Goal: Transaction & Acquisition: Purchase product/service

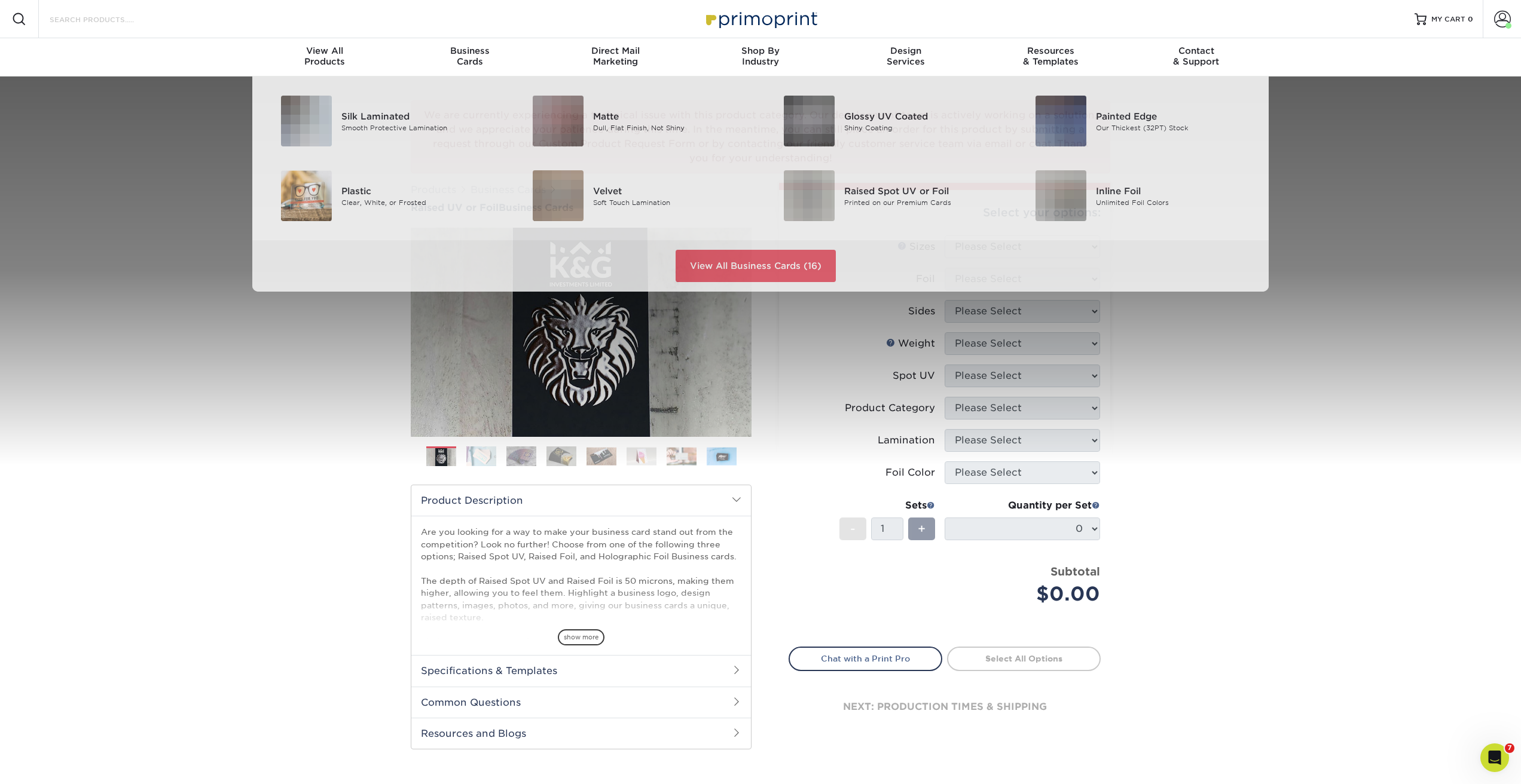
click at [115, 21] on input "Search Products" at bounding box center [107, 19] width 116 height 14
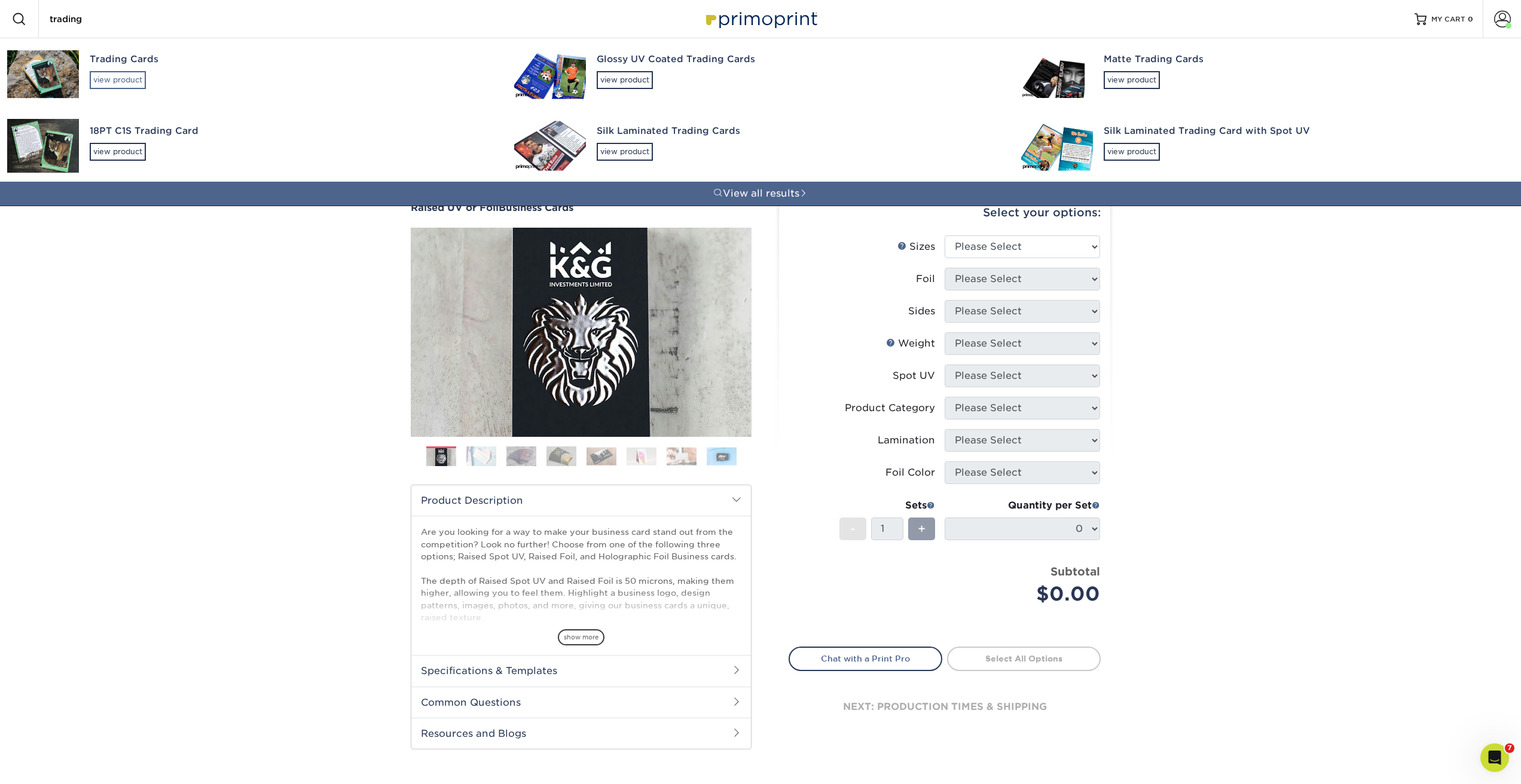
type input "trading"
click at [114, 86] on div "view product" at bounding box center [117, 80] width 56 height 18
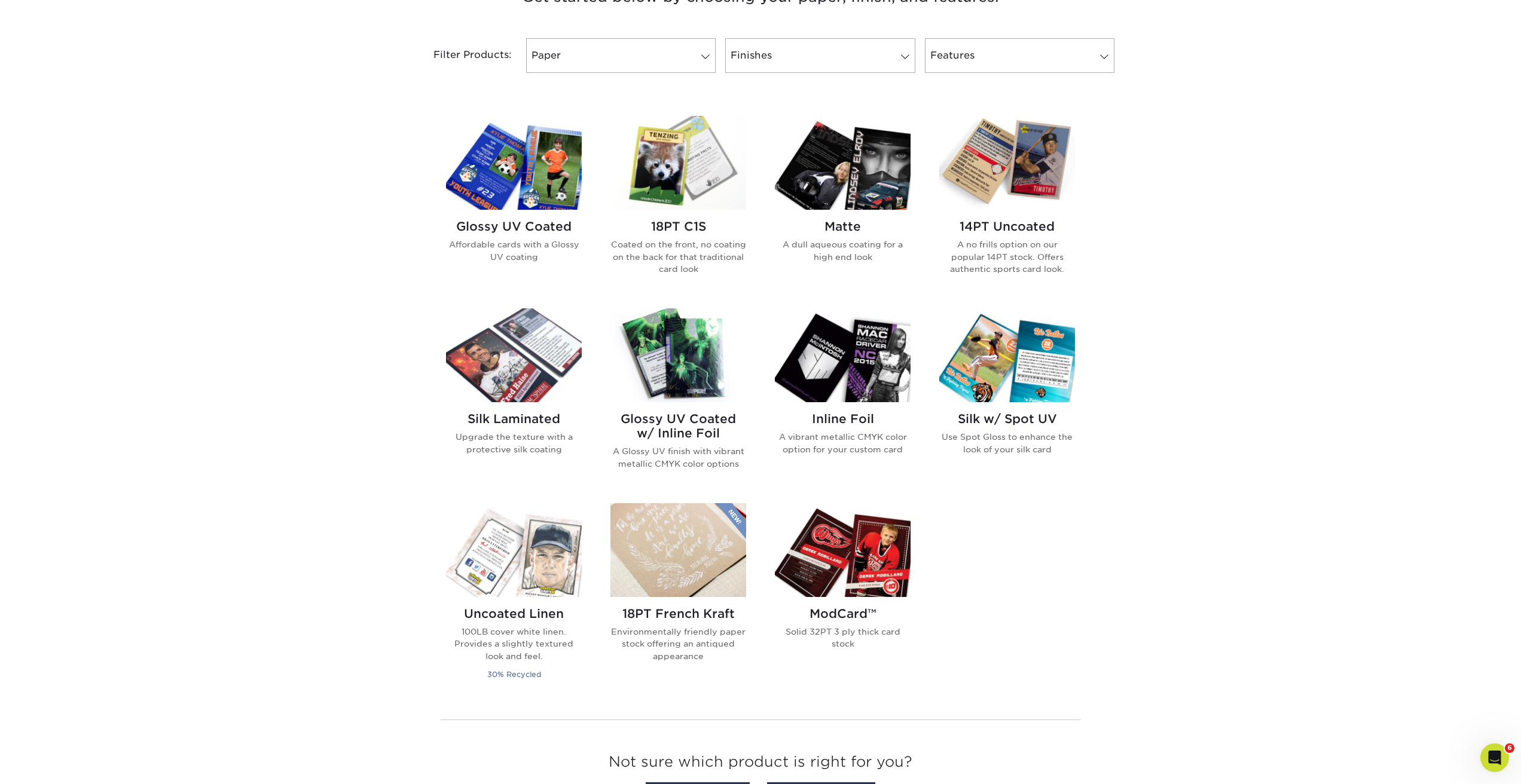
click at [676, 222] on h2 "18PT C1S" at bounding box center [678, 226] width 135 height 14
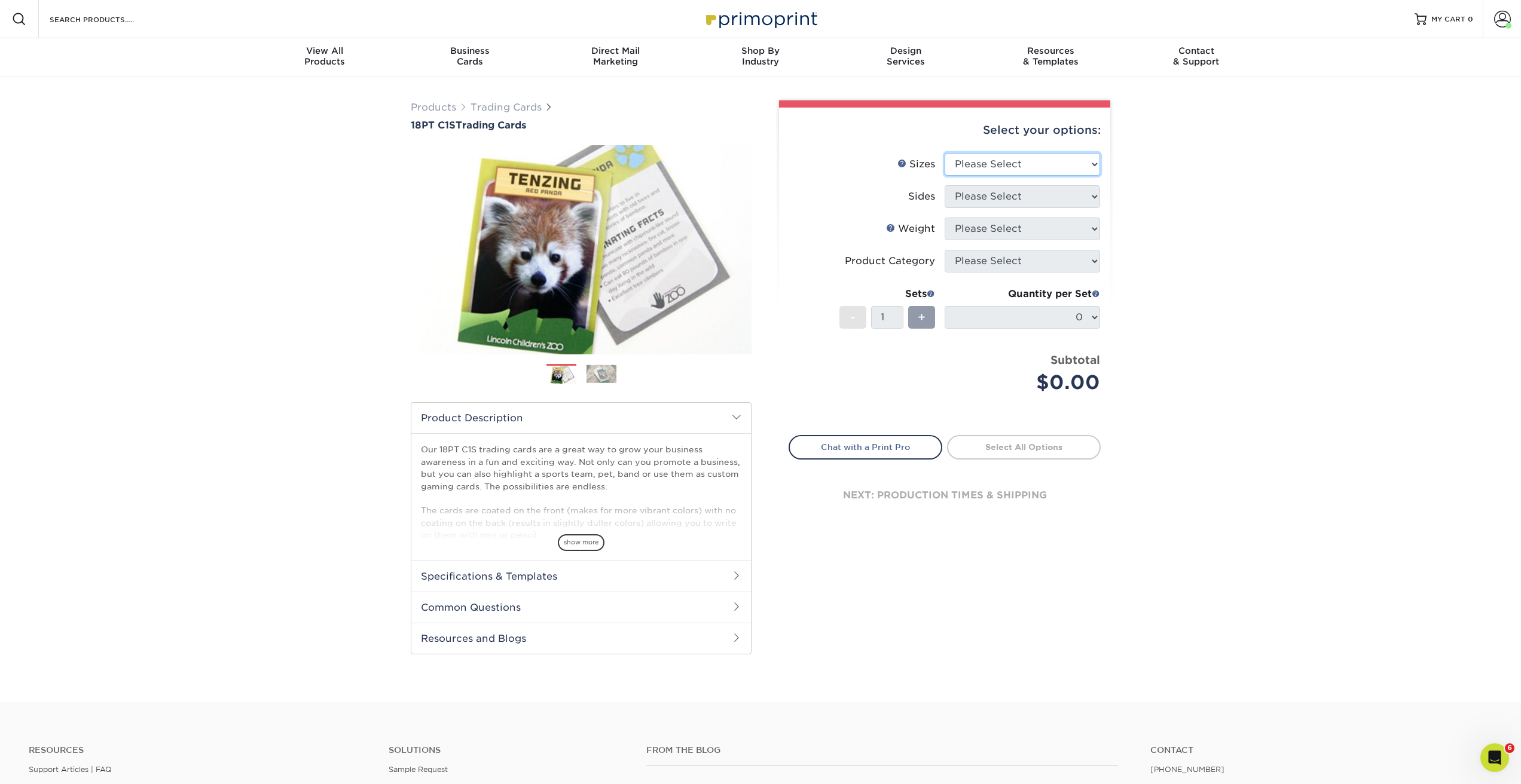
click at [1035, 166] on select "Please Select 2.5" x 3.5"" at bounding box center [1022, 165] width 155 height 23
select select "2.50x3.50"
click at [944, 153] on select "Please Select 2.5" x 3.5"" at bounding box center [1022, 165] width 155 height 23
click at [997, 196] on select "Please Select Print Both Sides Print Front Only" at bounding box center [1022, 196] width 155 height 23
select select "13abbda7-1d64-4f25-8bb2-c179b224825d"
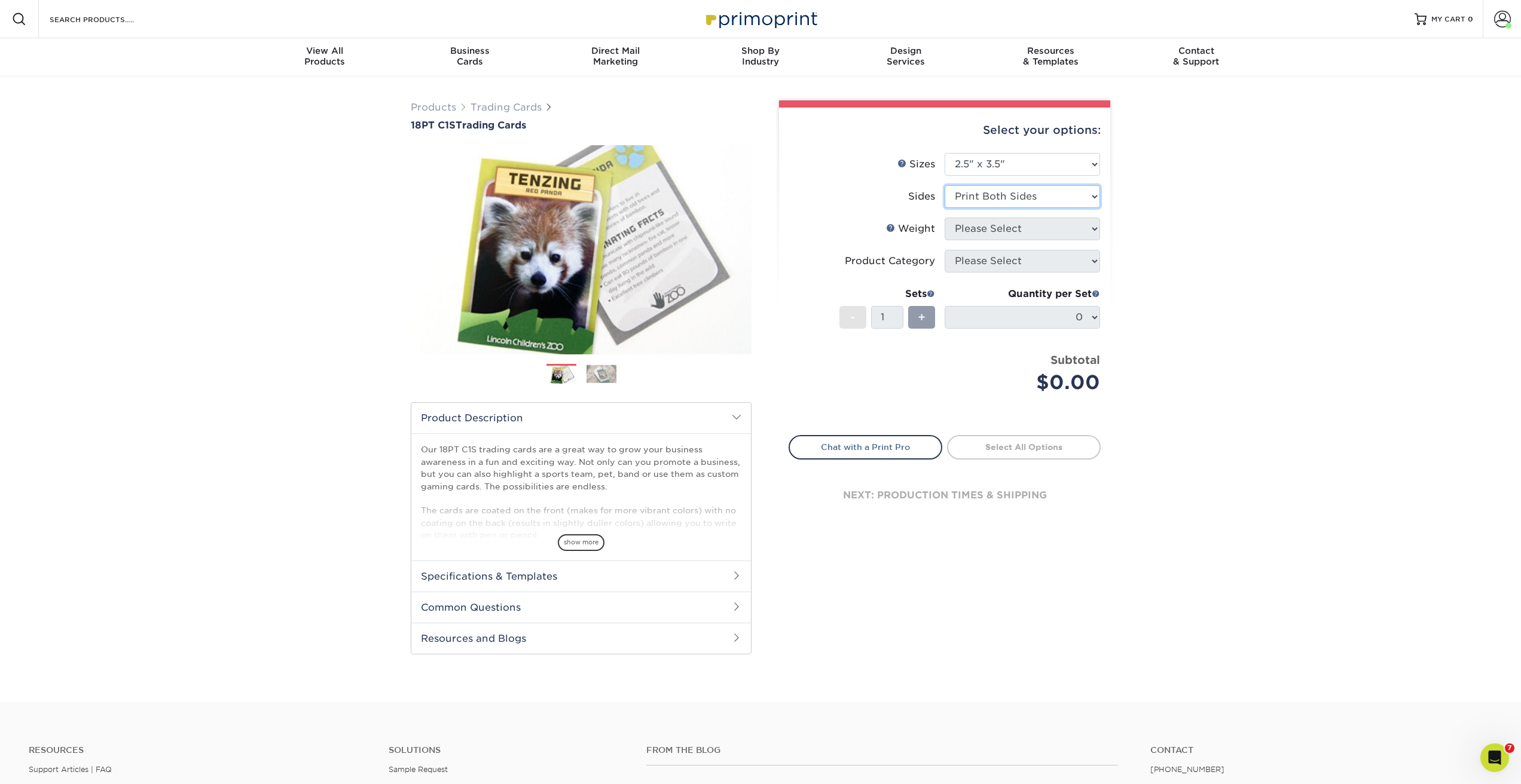
click at [944, 185] on select "Please Select Print Both Sides Print Front Only" at bounding box center [1022, 196] width 155 height 23
click at [994, 233] on select "Please Select 18PT C1S" at bounding box center [1022, 229] width 155 height 23
select select "18PTC1S"
click at [944, 217] on select "Please Select 18PT C1S" at bounding box center [1022, 229] width 155 height 23
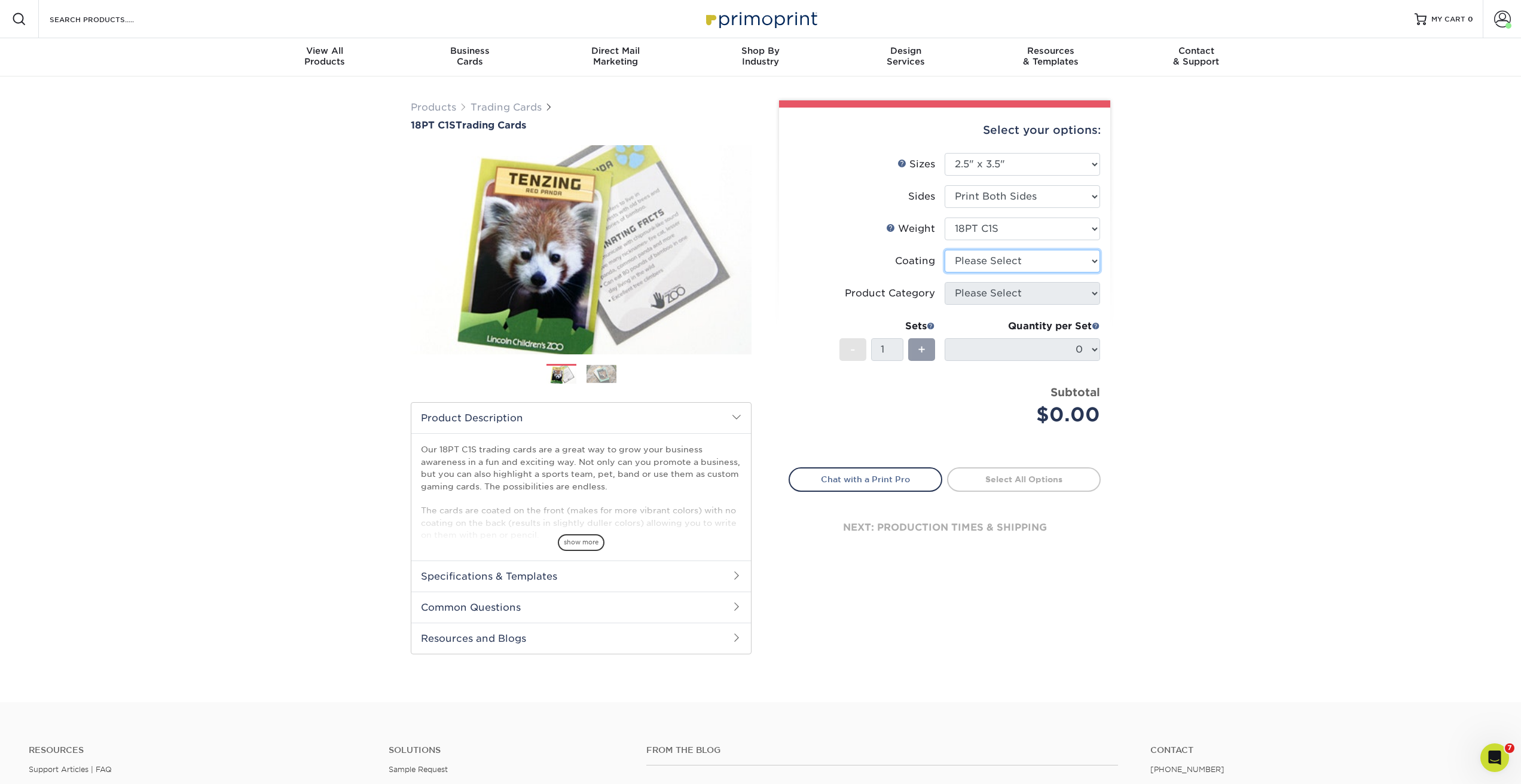
click at [962, 263] on select at bounding box center [1022, 261] width 155 height 23
select select "1e8116af-acfc-44b1-83dc-8181aa338834"
click at [944, 250] on select at bounding box center [1022, 261] width 155 height 23
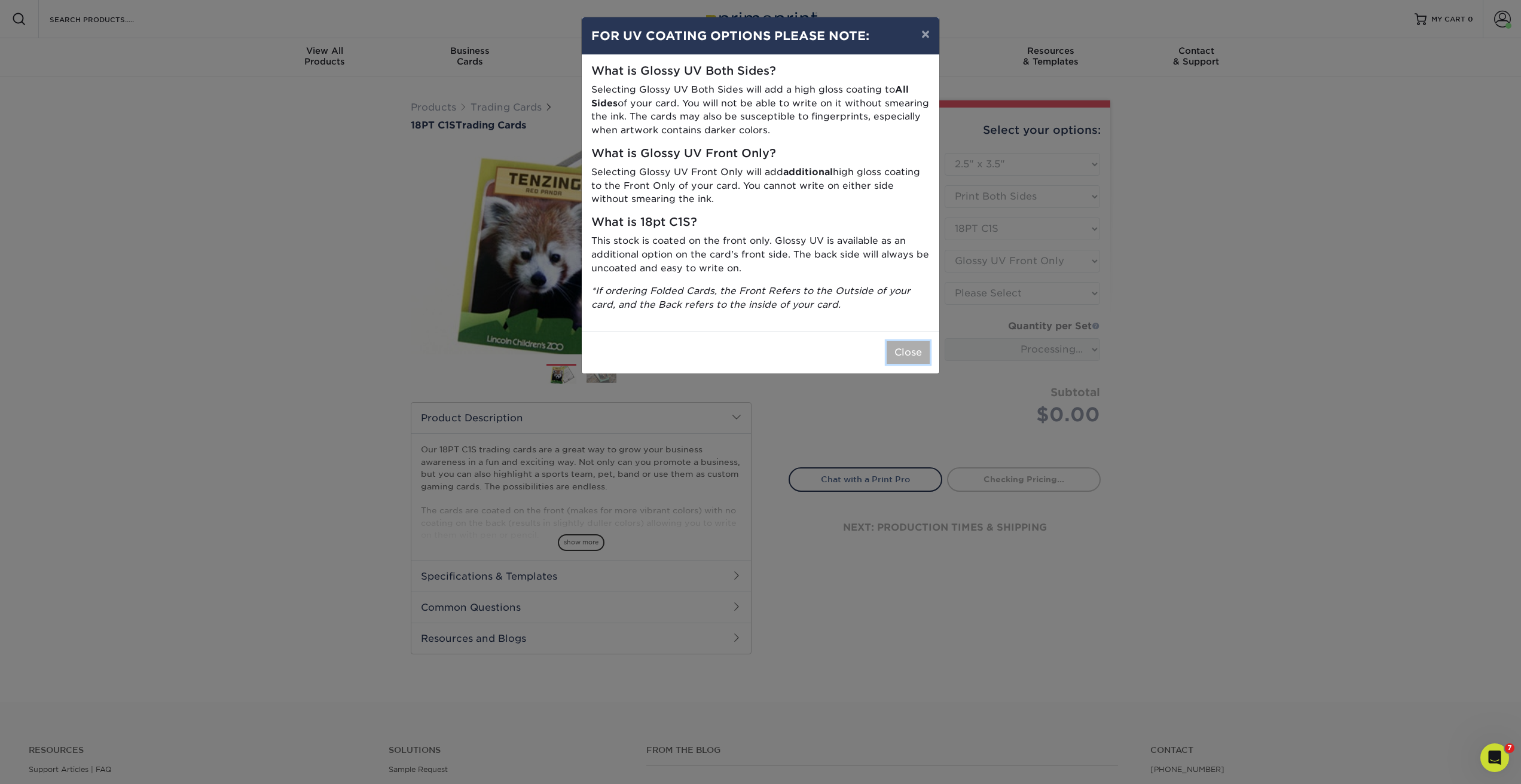
click at [909, 343] on button "Close" at bounding box center [907, 352] width 43 height 23
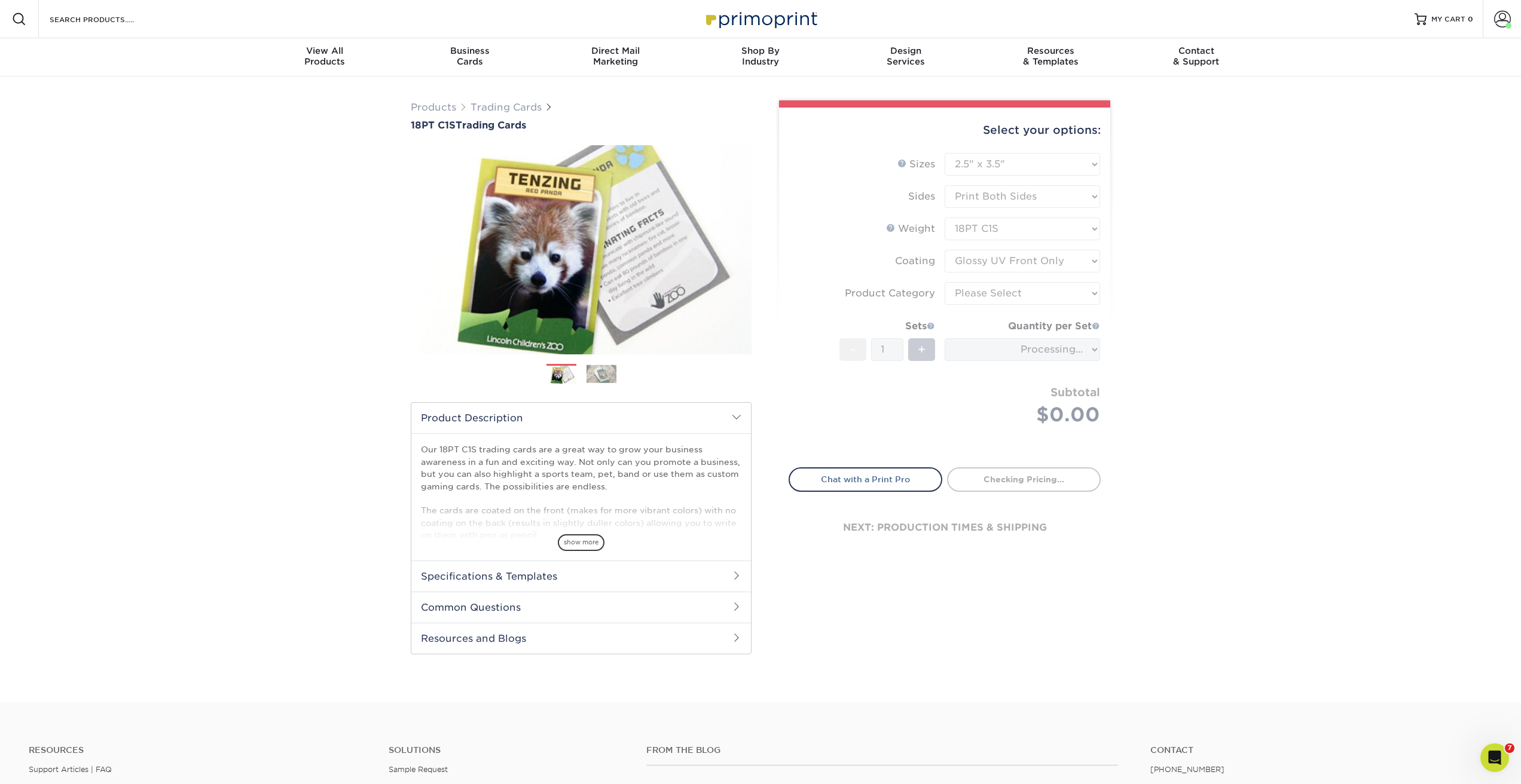
click at [966, 286] on form "Sizes Help Sizes Please Select 2.5" x 3.5" Sides Please Select 18PT C1S" at bounding box center [943, 304] width 312 height 301
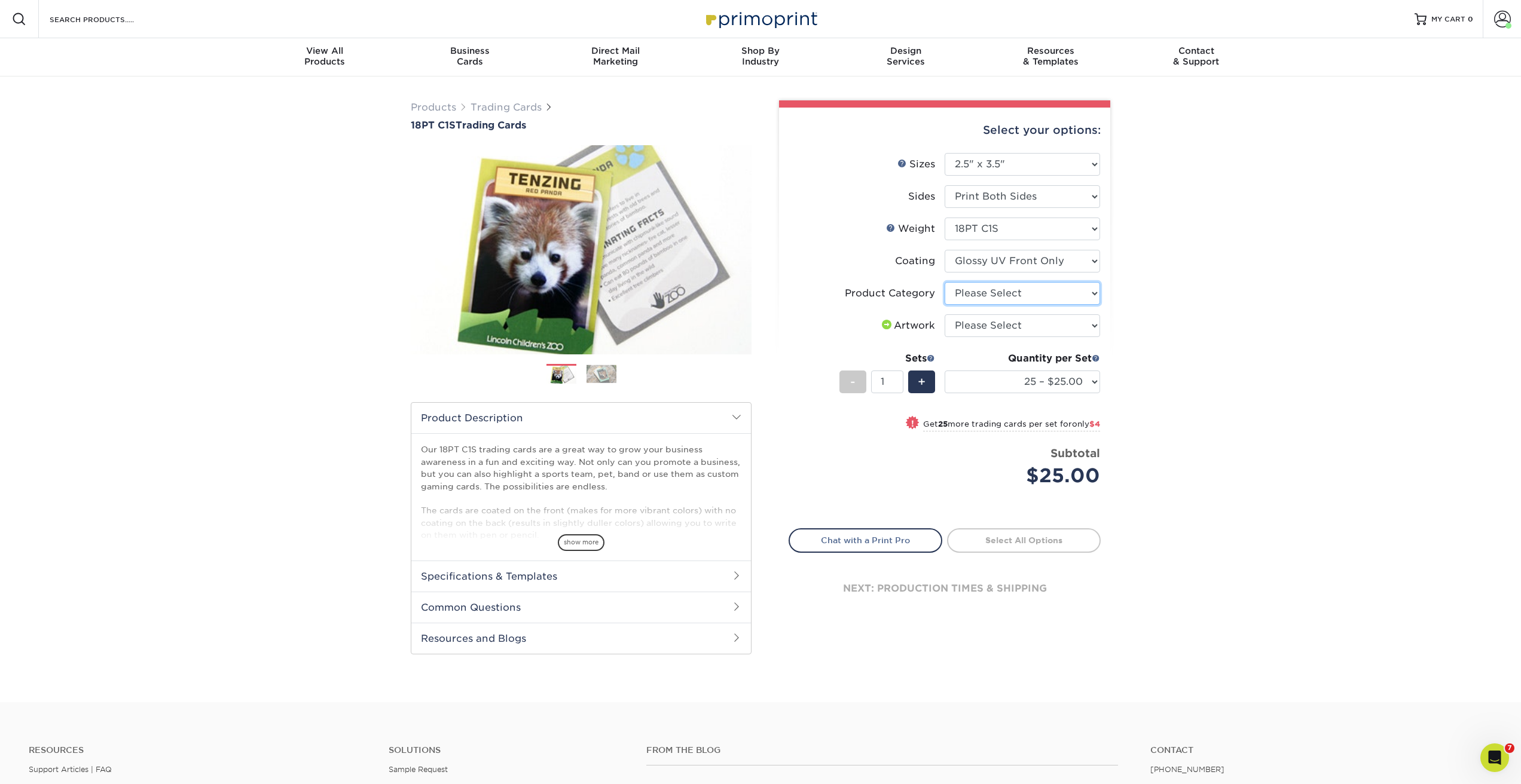
click at [964, 291] on select "Please Select Trading Cards" at bounding box center [1022, 293] width 155 height 23
select select "c2f9bce9-36c2-409d-b101-c29d9d031e18"
click at [944, 282] on select "Please Select Trading Cards" at bounding box center [1022, 293] width 155 height 23
click at [962, 329] on select "Please Select I will upload files I need a design - $100" at bounding box center [1022, 326] width 155 height 23
click at [944, 314] on select "Please Select I will upload files I need a design - $100" at bounding box center [1022, 326] width 155 height 23
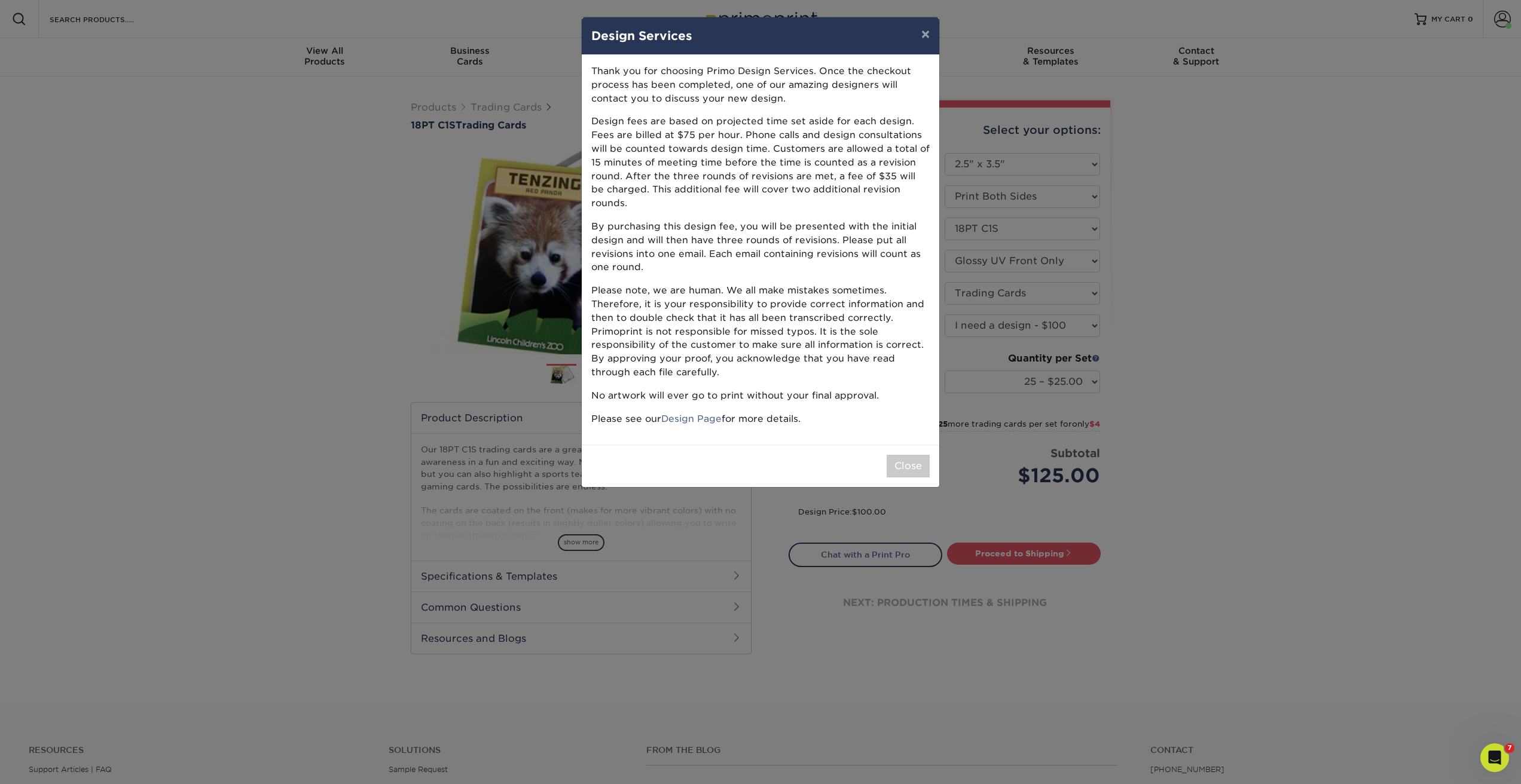
click at [966, 326] on div "× Design Services Thank you for choosing Primo Design Services. Once the checko…" at bounding box center [760, 392] width 1521 height 784
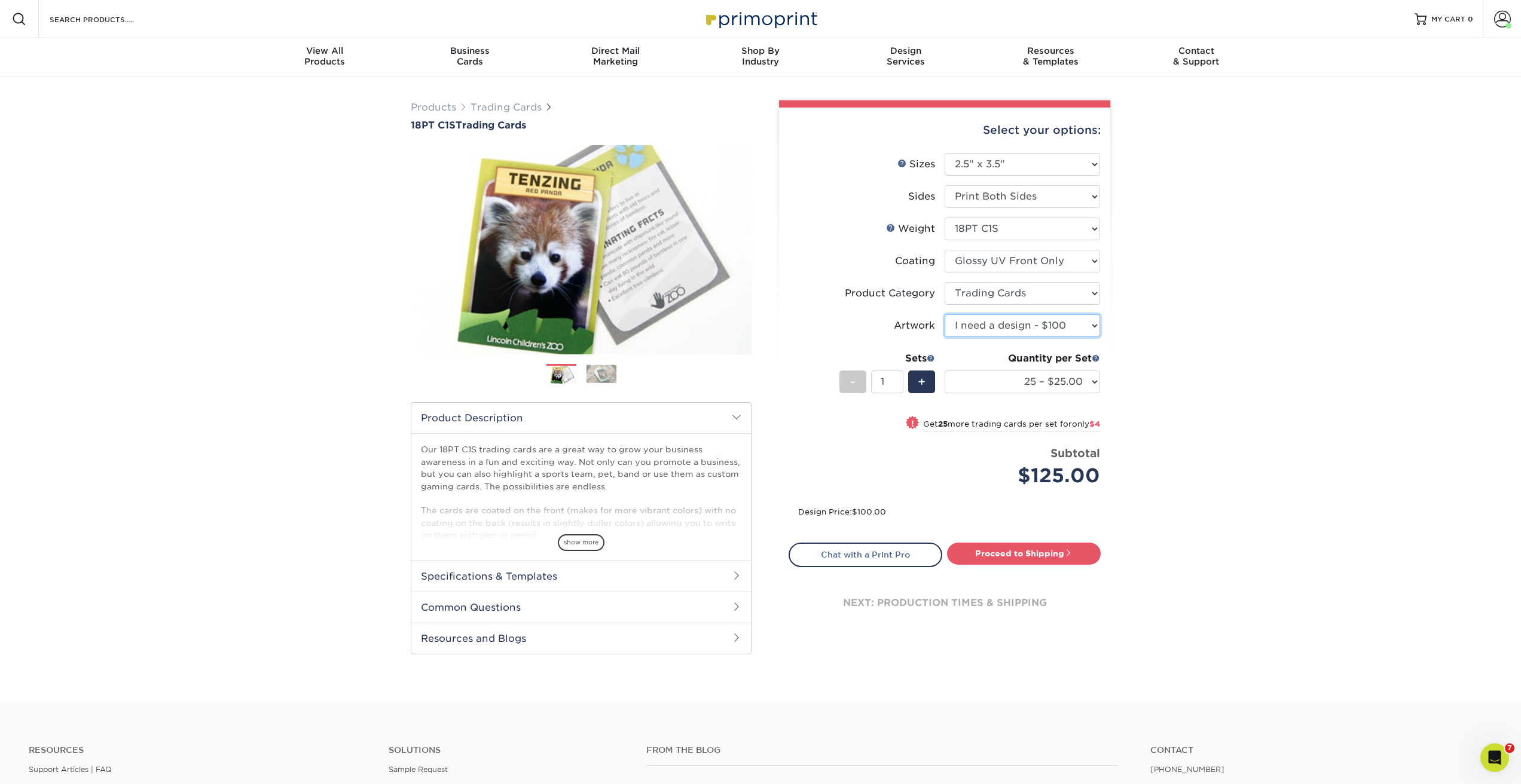
click at [964, 322] on select "Please Select I will upload files I need a design - $100" at bounding box center [1022, 326] width 155 height 23
select select "upload"
click at [944, 314] on select "Please Select I will upload files I need a design - $100" at bounding box center [1022, 326] width 155 height 23
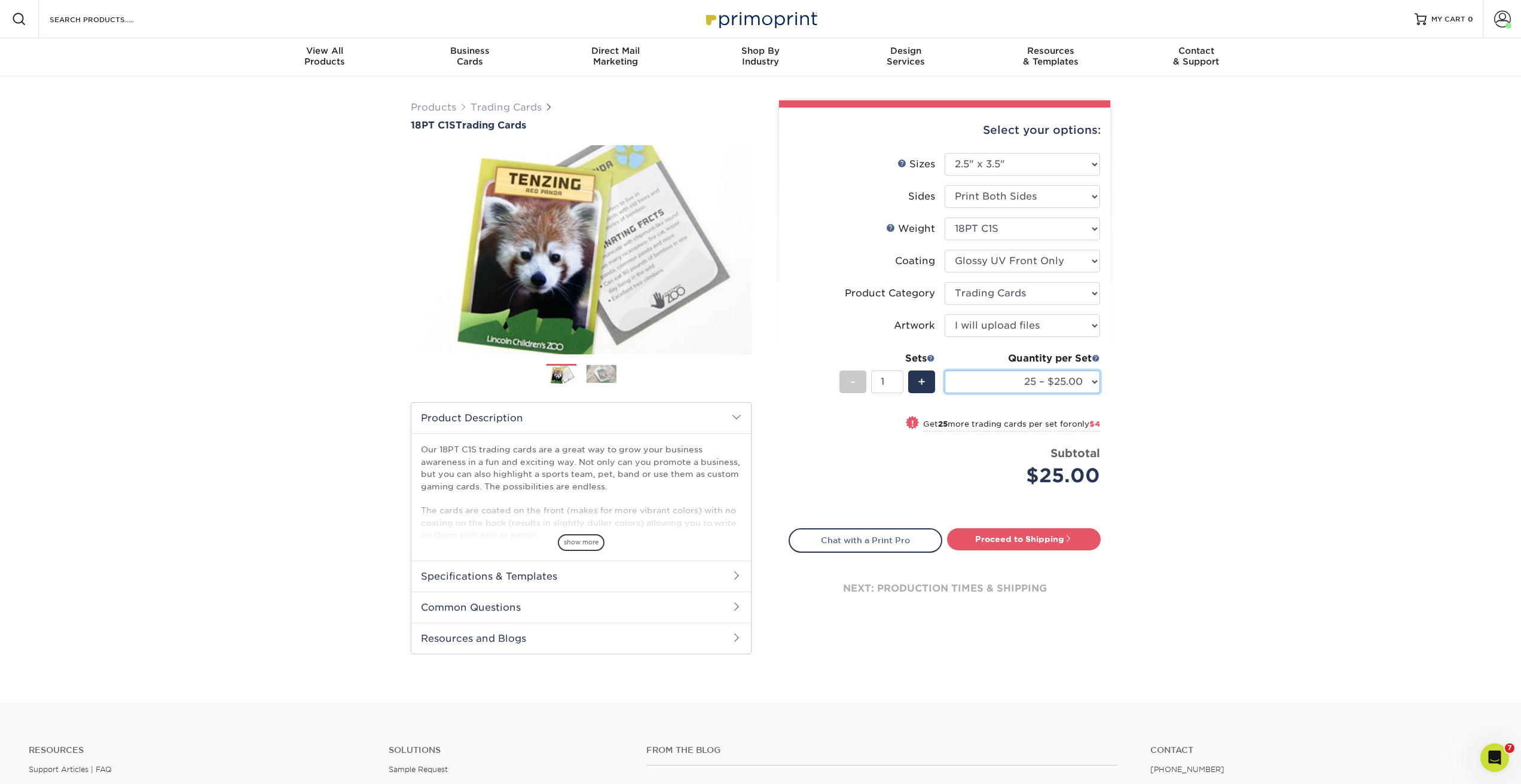
click at [978, 374] on select "25 – $25.00 50 – $29.00 75 – $37.00 100 – $41.00 250 – $48.00 500 – $58.00 1000…" at bounding box center [1022, 382] width 155 height 23
select select "100 – $41.00"
click at [944, 371] on select "25 – $25.00 50 – $29.00 75 – $37.00 100 – $41.00 250 – $48.00 500 – $58.00 1000…" at bounding box center [1022, 382] width 155 height 23
click at [969, 198] on select "Please Select Print Both Sides Print Front Only" at bounding box center [1022, 196] width 155 height 23
click at [944, 185] on select "Please Select Print Both Sides Print Front Only" at bounding box center [1022, 196] width 155 height 23
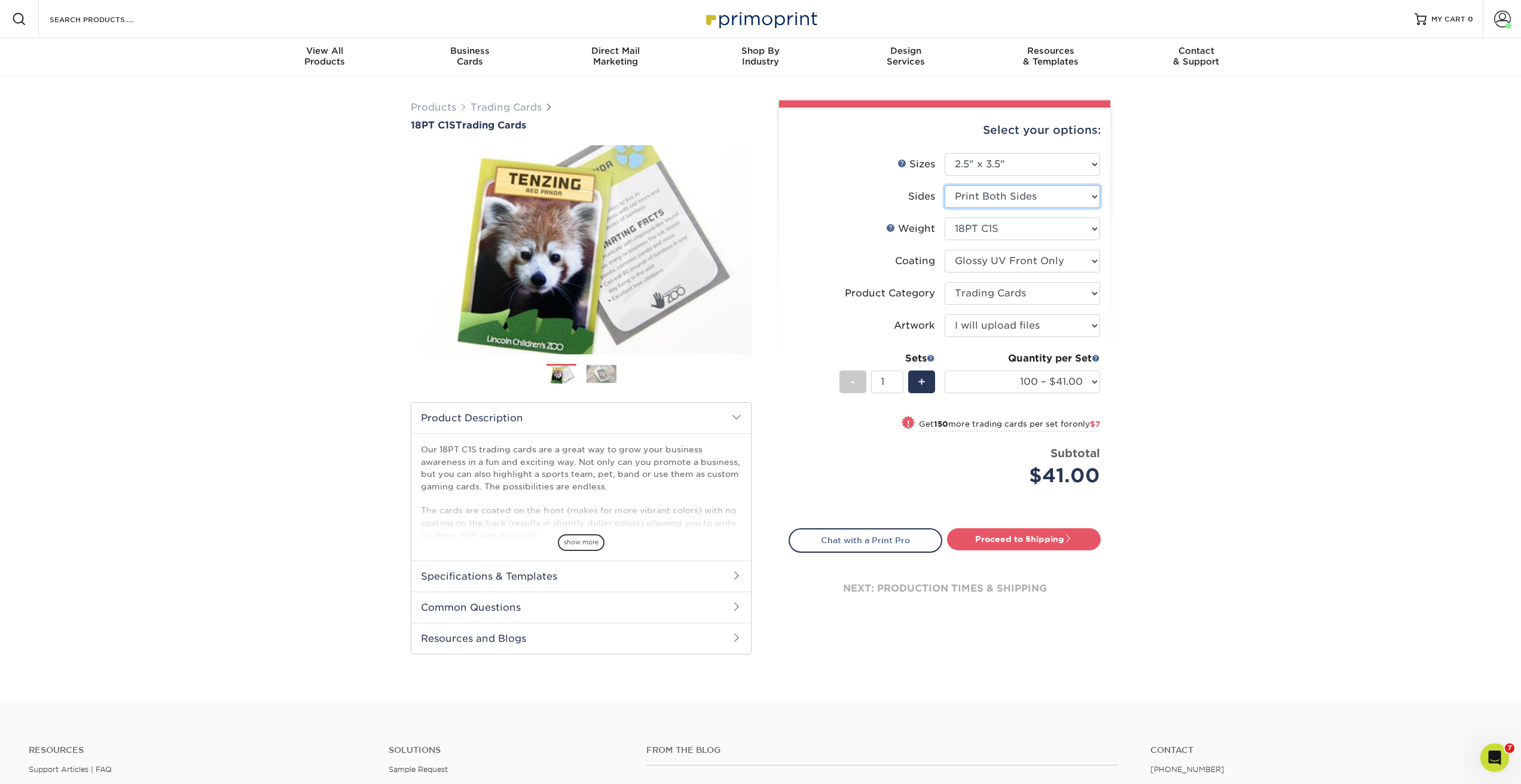
click at [970, 192] on select "Please Select Print Both Sides Print Front Only" at bounding box center [1022, 196] width 155 height 23
click at [963, 227] on select "Please Select 18PT C1S" at bounding box center [1022, 229] width 155 height 23
click at [944, 217] on select "Please Select 18PT C1S" at bounding box center [1022, 229] width 155 height 23
click at [963, 256] on select at bounding box center [1022, 261] width 155 height 23
click at [944, 250] on select at bounding box center [1022, 261] width 155 height 23
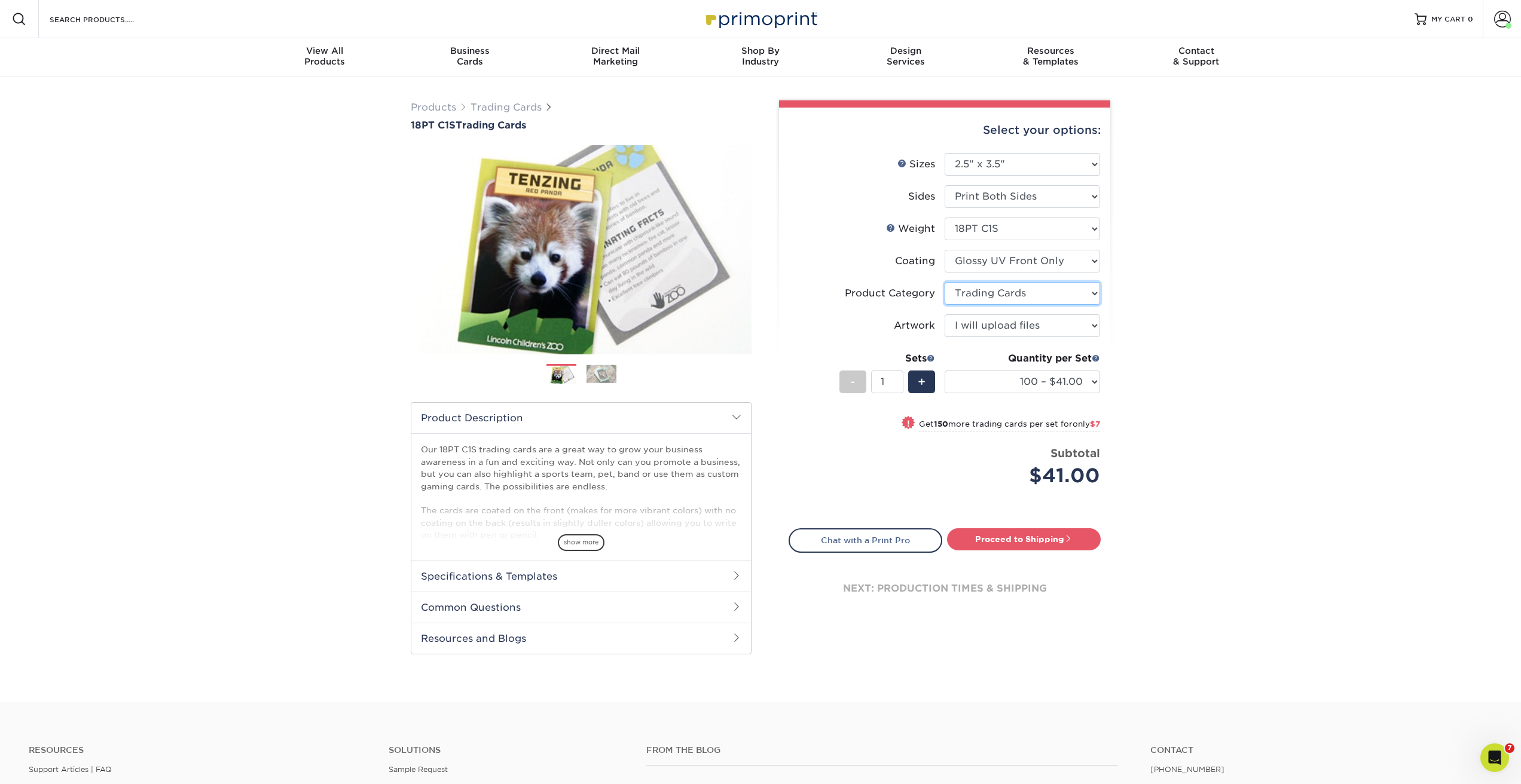
click at [960, 294] on select "Please Select Trading Cards" at bounding box center [1022, 293] width 155 height 23
click at [944, 282] on select "Please Select Trading Cards" at bounding box center [1022, 293] width 155 height 23
click at [958, 325] on select "Please Select I will upload files I need a design - $100" at bounding box center [1022, 326] width 155 height 23
click at [944, 314] on select "Please Select I will upload files I need a design - $100" at bounding box center [1022, 326] width 155 height 23
click at [960, 375] on select "25 – $25.00 50 – $29.00 75 – $37.00 100 – $41.00 250 – $48.00 500 – $58.00 1000…" at bounding box center [1022, 382] width 155 height 23
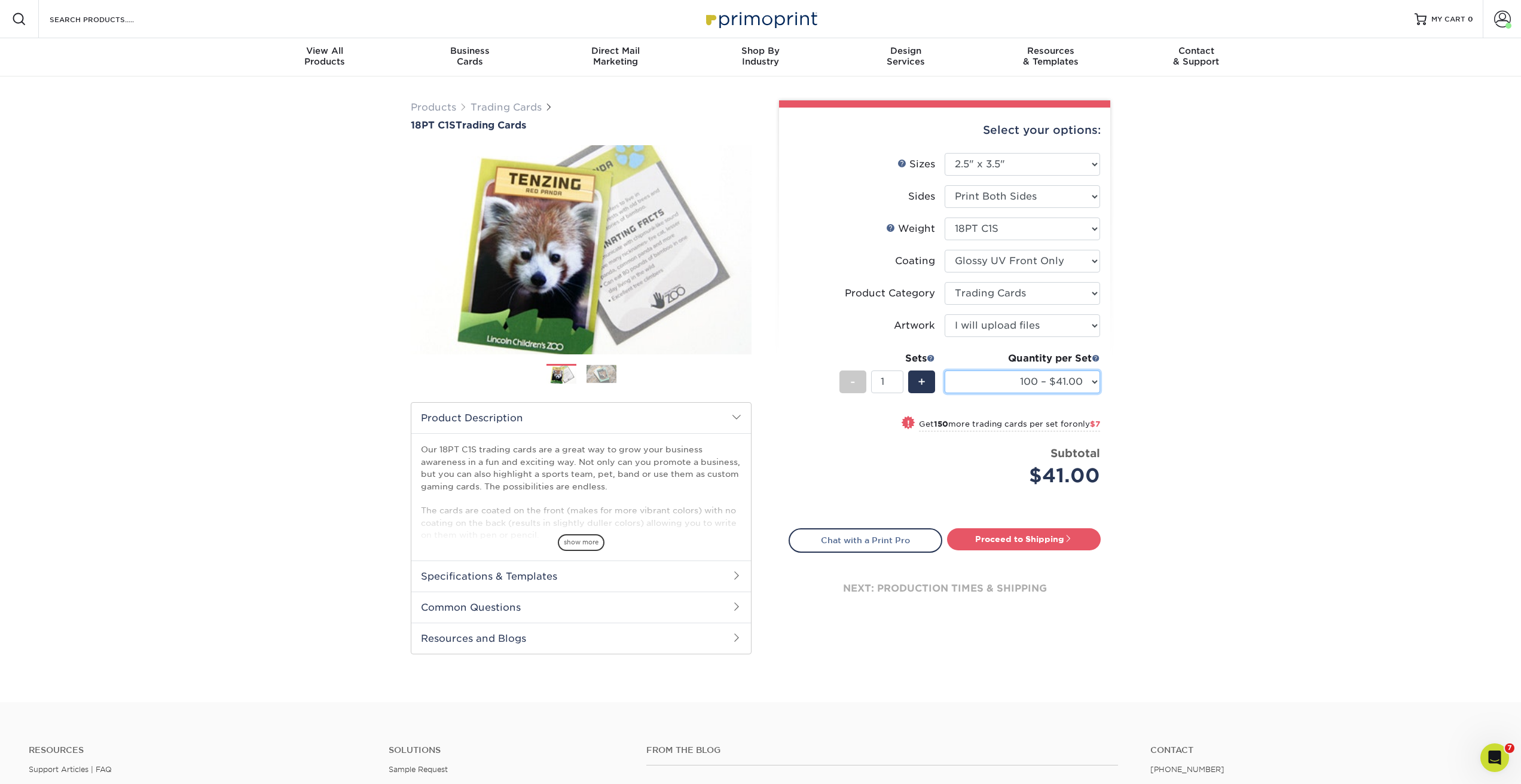
click at [944, 371] on select "25 – $25.00 50 – $29.00 75 – $37.00 100 – $41.00 250 – $48.00 500 – $58.00 1000…" at bounding box center [1022, 382] width 155 height 23
drag, startPoint x: 886, startPoint y: 381, endPoint x: 852, endPoint y: 381, distance: 34.0
click at [852, 381] on div "- 1 +" at bounding box center [887, 384] width 95 height 27
drag, startPoint x: 885, startPoint y: 381, endPoint x: 870, endPoint y: 381, distance: 15.0
click at [870, 381] on div "- 1 +" at bounding box center [887, 384] width 95 height 27
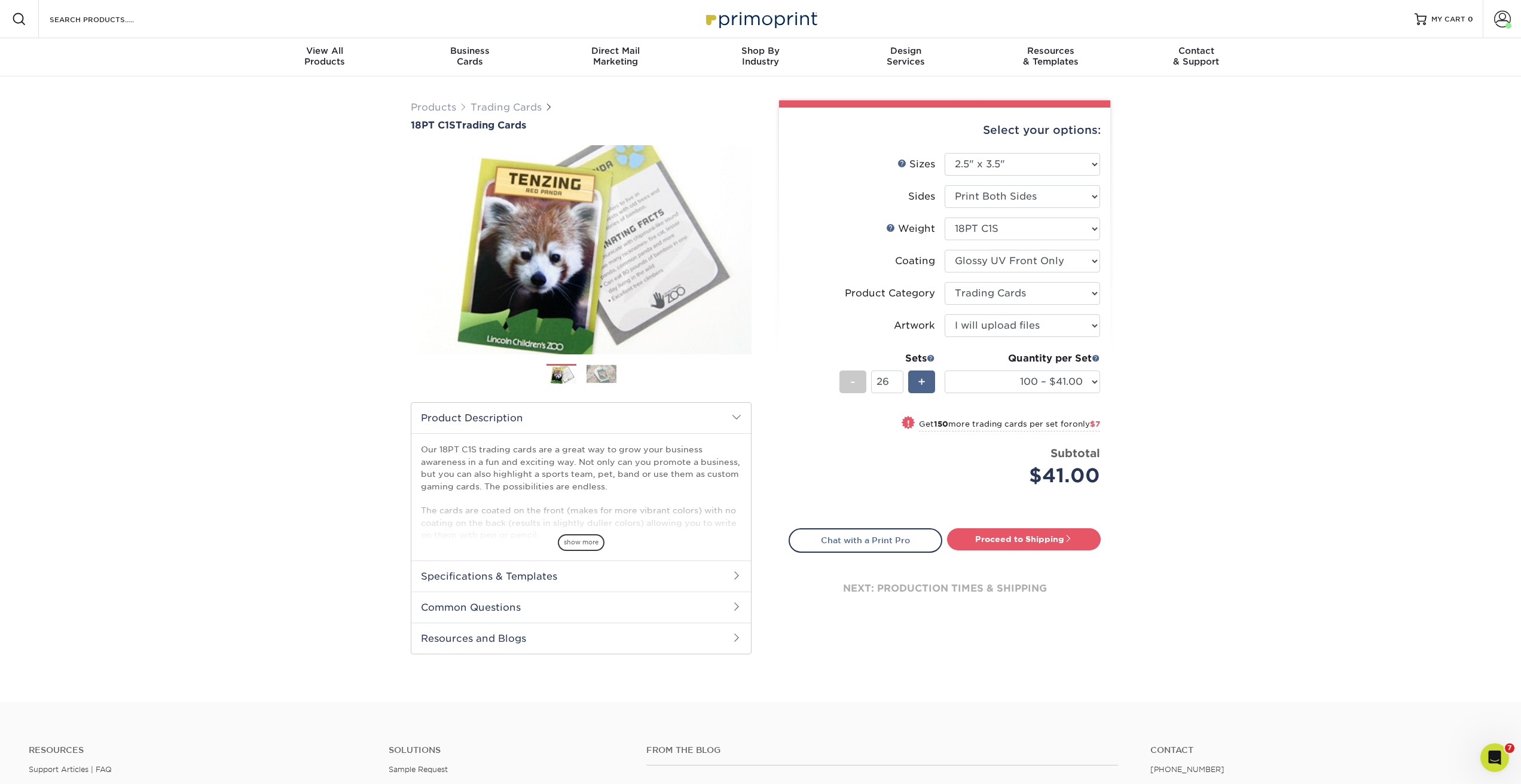
click at [920, 382] on span "+" at bounding box center [922, 381] width 8 height 18
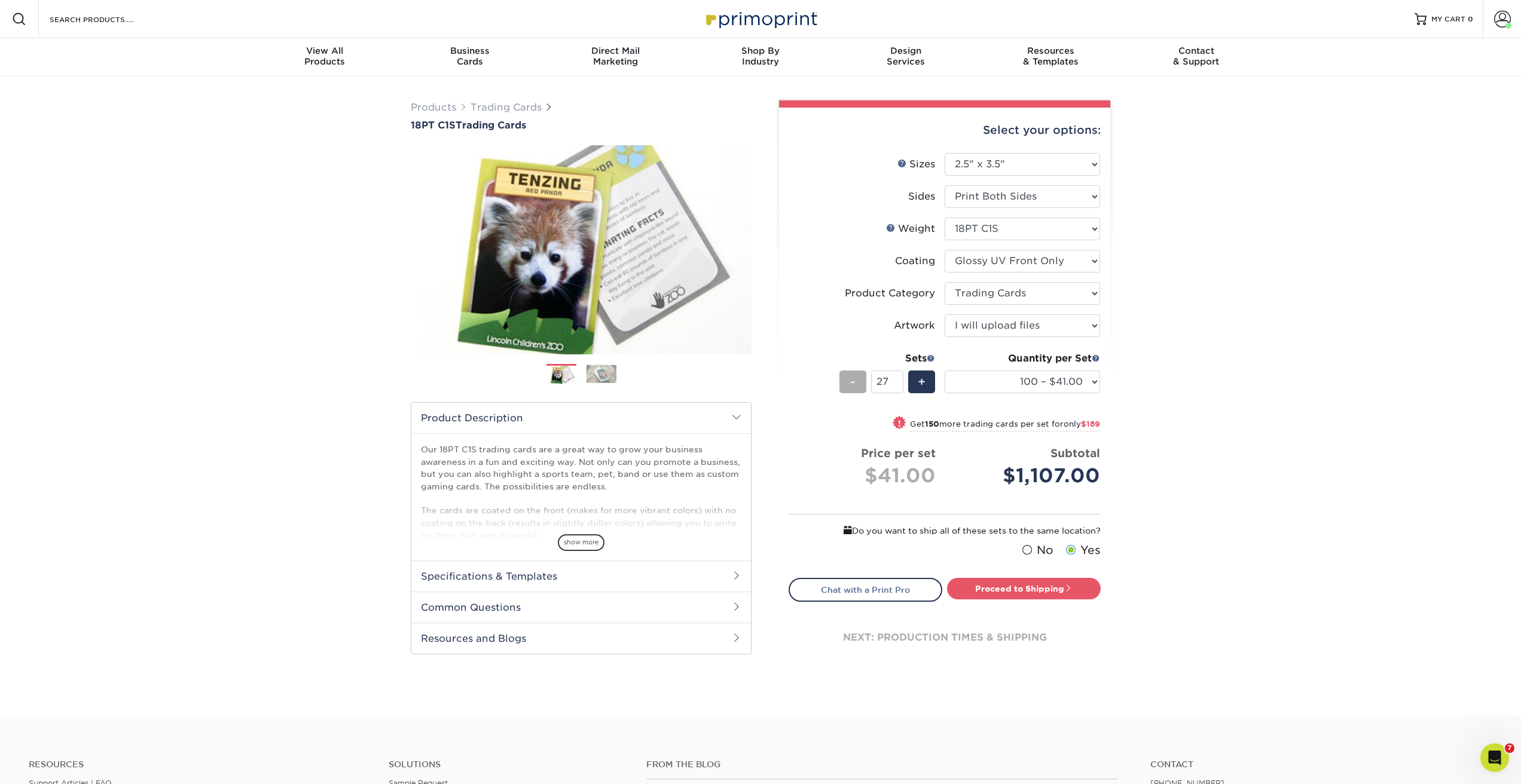
click at [854, 384] on span "-" at bounding box center [853, 381] width 6 height 18
type input "26"
click at [984, 260] on select at bounding box center [1022, 261] width 155 height 23
select select "3e7618de-abca-4bda-9f97-8b9129e913d8"
click at [944, 250] on select at bounding box center [1022, 261] width 155 height 23
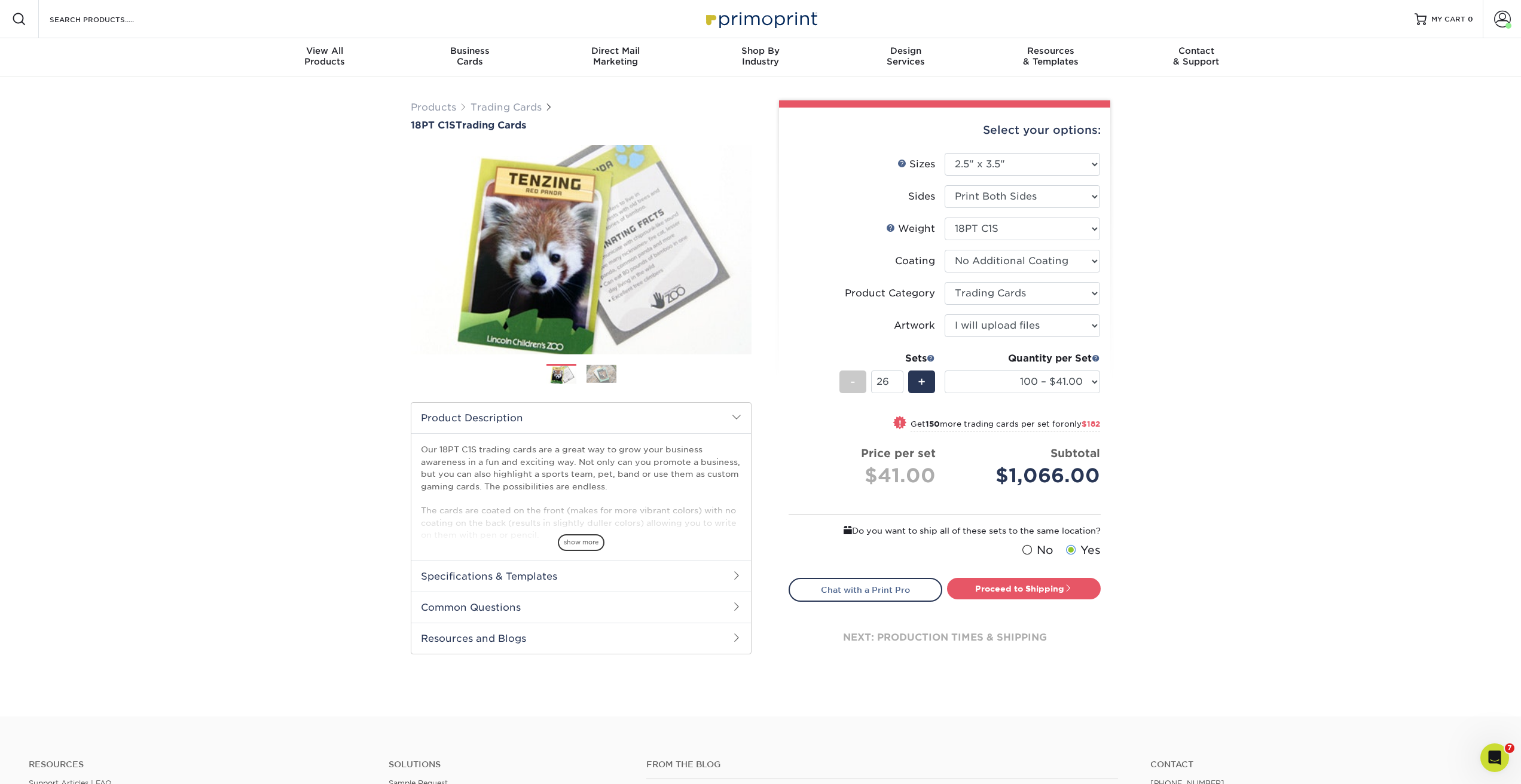
select select "-1"
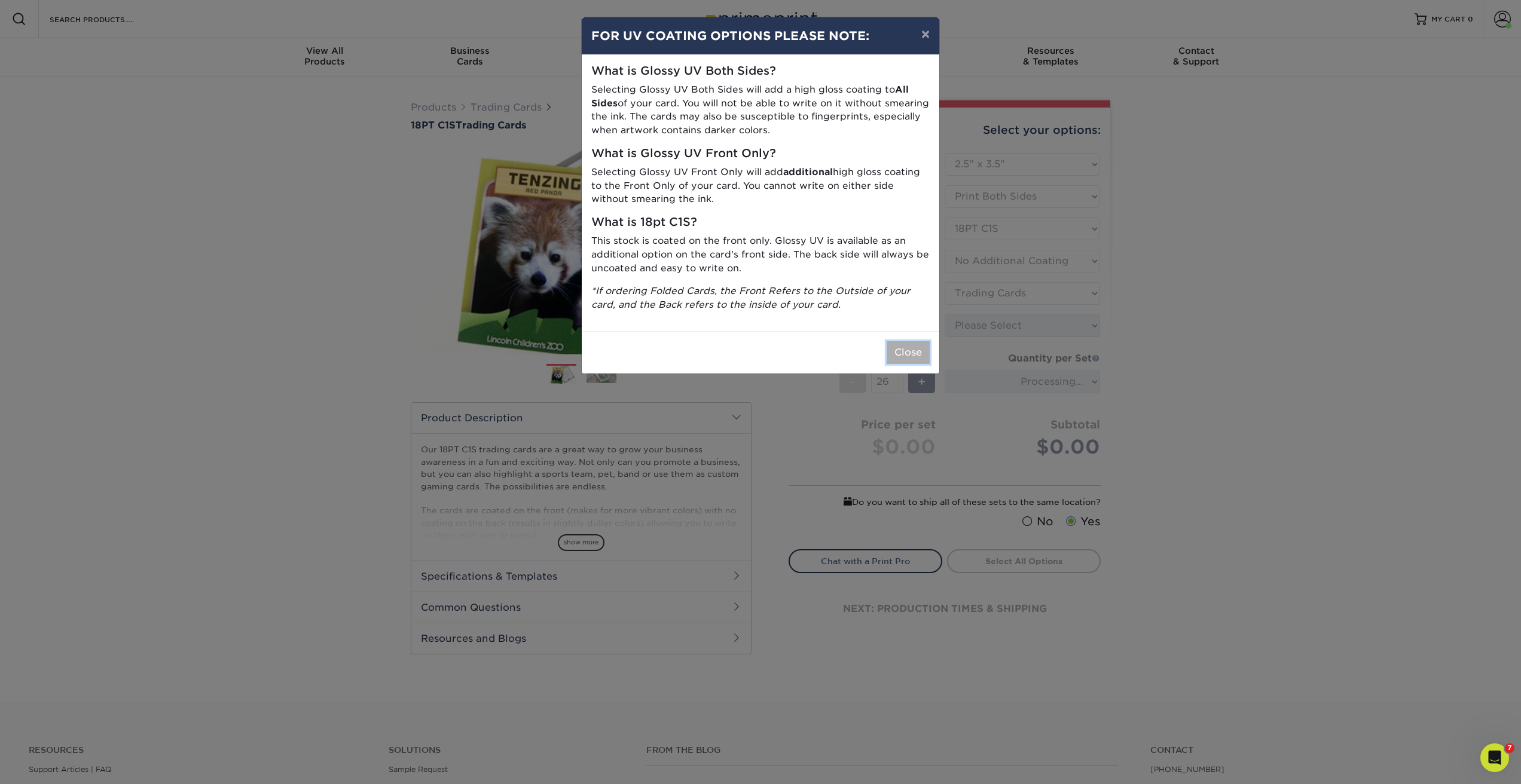
click at [911, 356] on button "Close" at bounding box center [907, 352] width 43 height 23
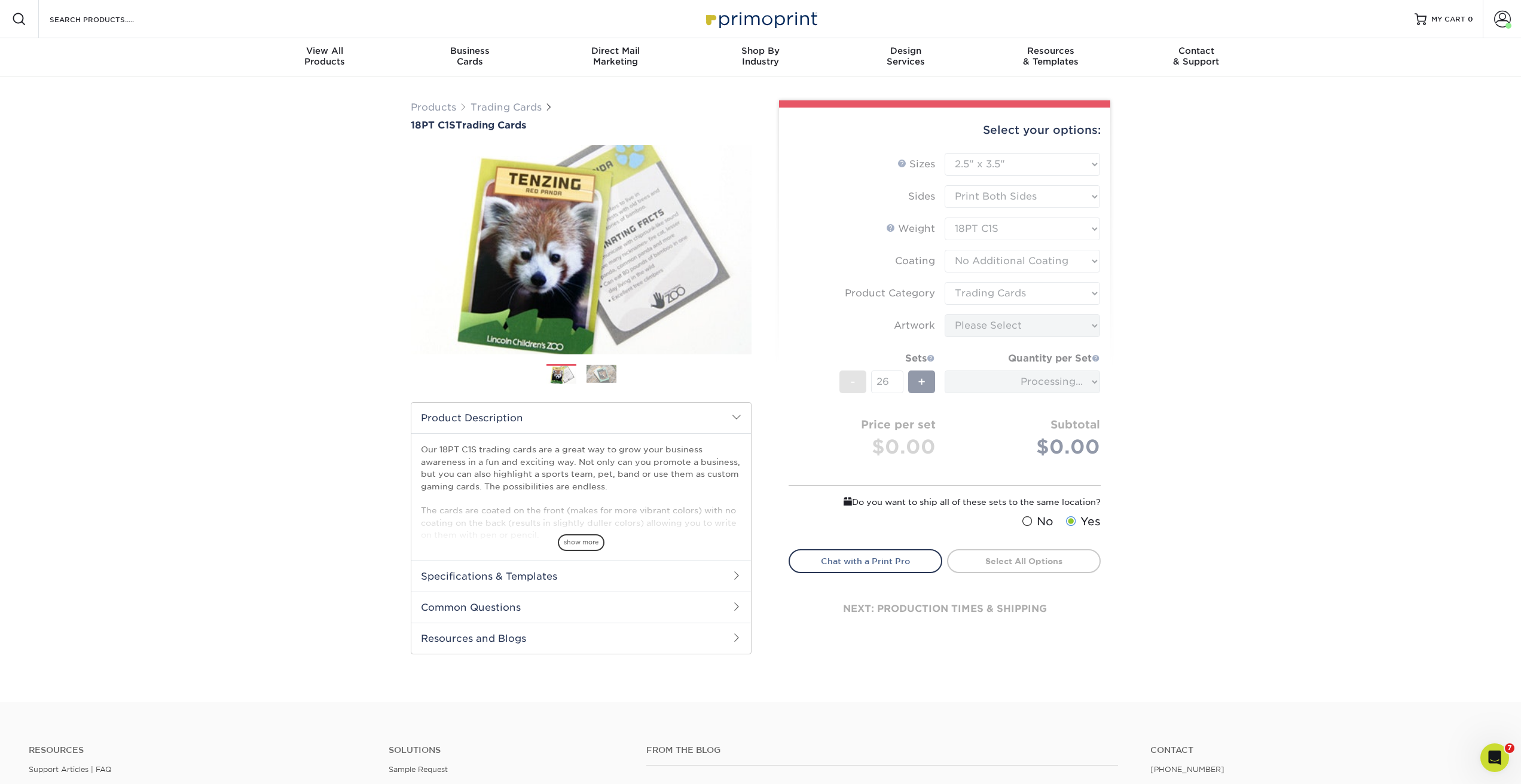
click at [968, 292] on form "Sizes Help Sizes Please Select 2.5" x 3.5" Sides Please Select 18PT C1S" at bounding box center [943, 344] width 312 height 382
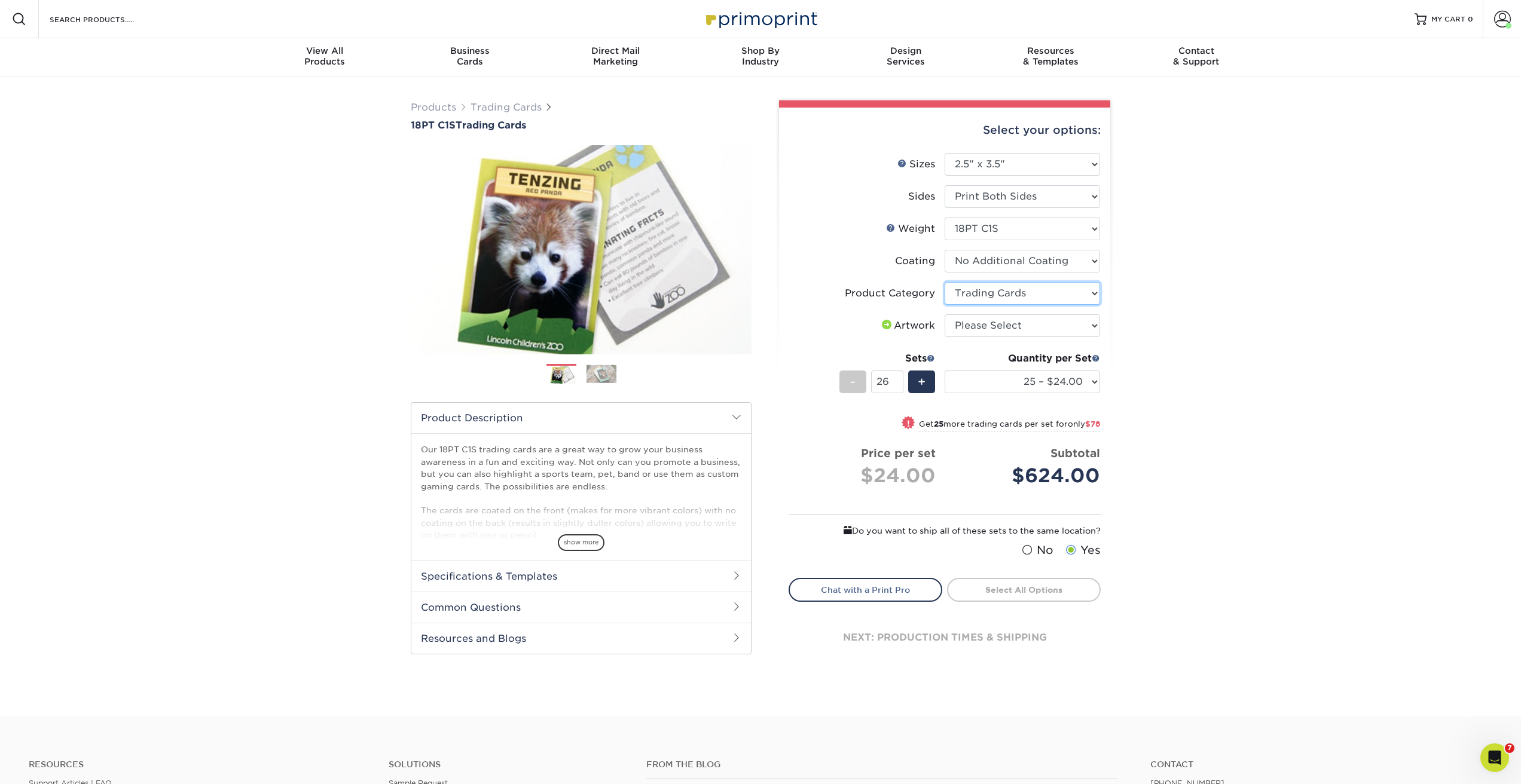
click at [968, 292] on select "Please Select Trading Cards" at bounding box center [1022, 293] width 155 height 23
click at [944, 282] on select "Please Select Trading Cards" at bounding box center [1022, 293] width 155 height 23
click at [960, 322] on select "Please Select I will upload files I need a design - $100" at bounding box center [1022, 326] width 155 height 23
select select "upload"
click at [944, 314] on select "Please Select I will upload files I need a design - $100" at bounding box center [1022, 326] width 155 height 23
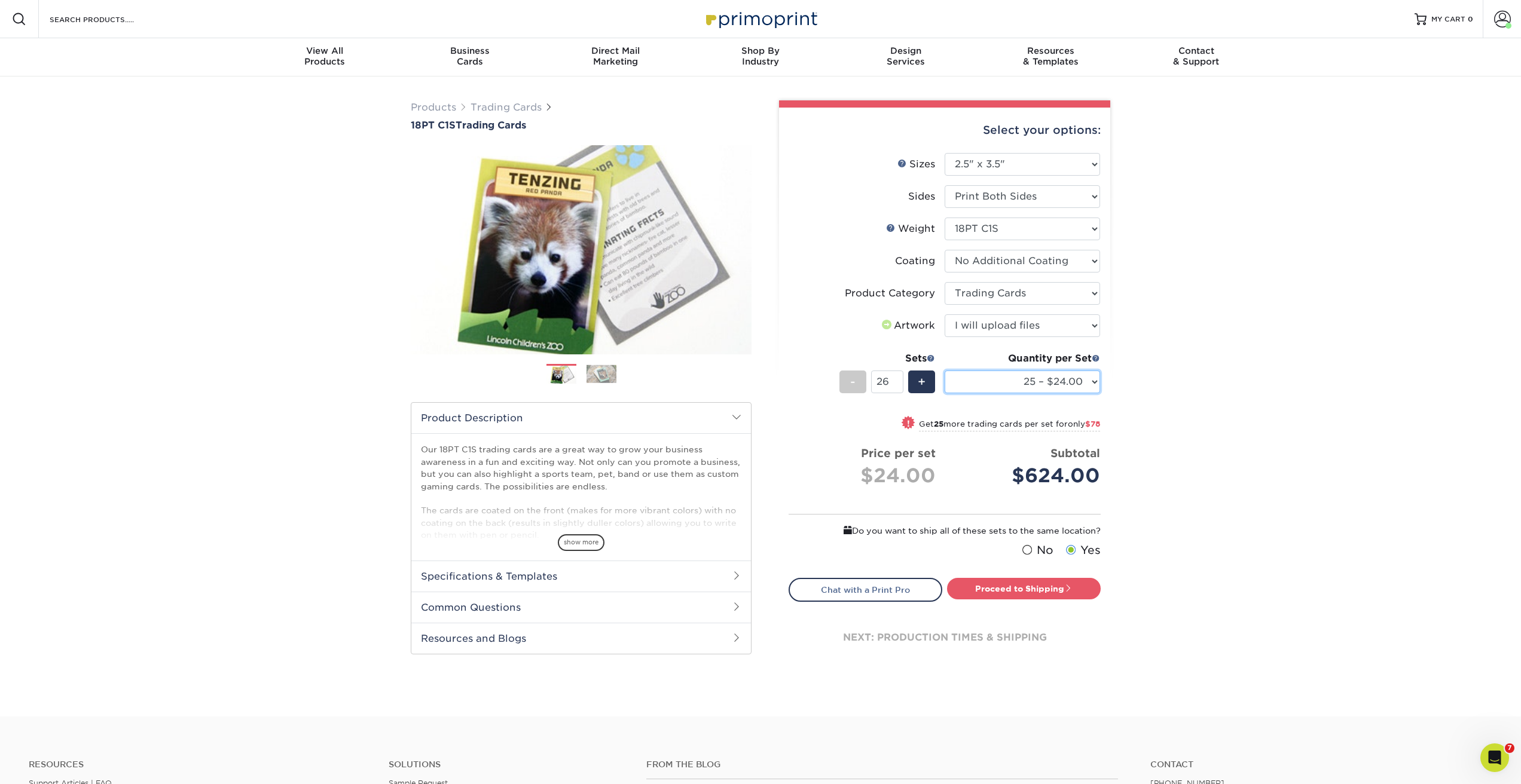
click at [963, 373] on select "25 – $24.00 50 – $27.00 75 – $35.00 100 – $39.00 250 – $45.00 500 – $55.00 1000…" at bounding box center [1022, 382] width 155 height 23
select select "100 – $39.00"
click at [944, 371] on select "25 – $24.00 50 – $27.00 75 – $35.00 100 – $39.00 250 – $45.00 500 – $55.00 1000…" at bounding box center [1022, 382] width 155 height 23
click at [816, 243] on li "Weight Help Weight Please Select 18PT C1S" at bounding box center [944, 233] width 311 height 32
